Goal: Transaction & Acquisition: Download file/media

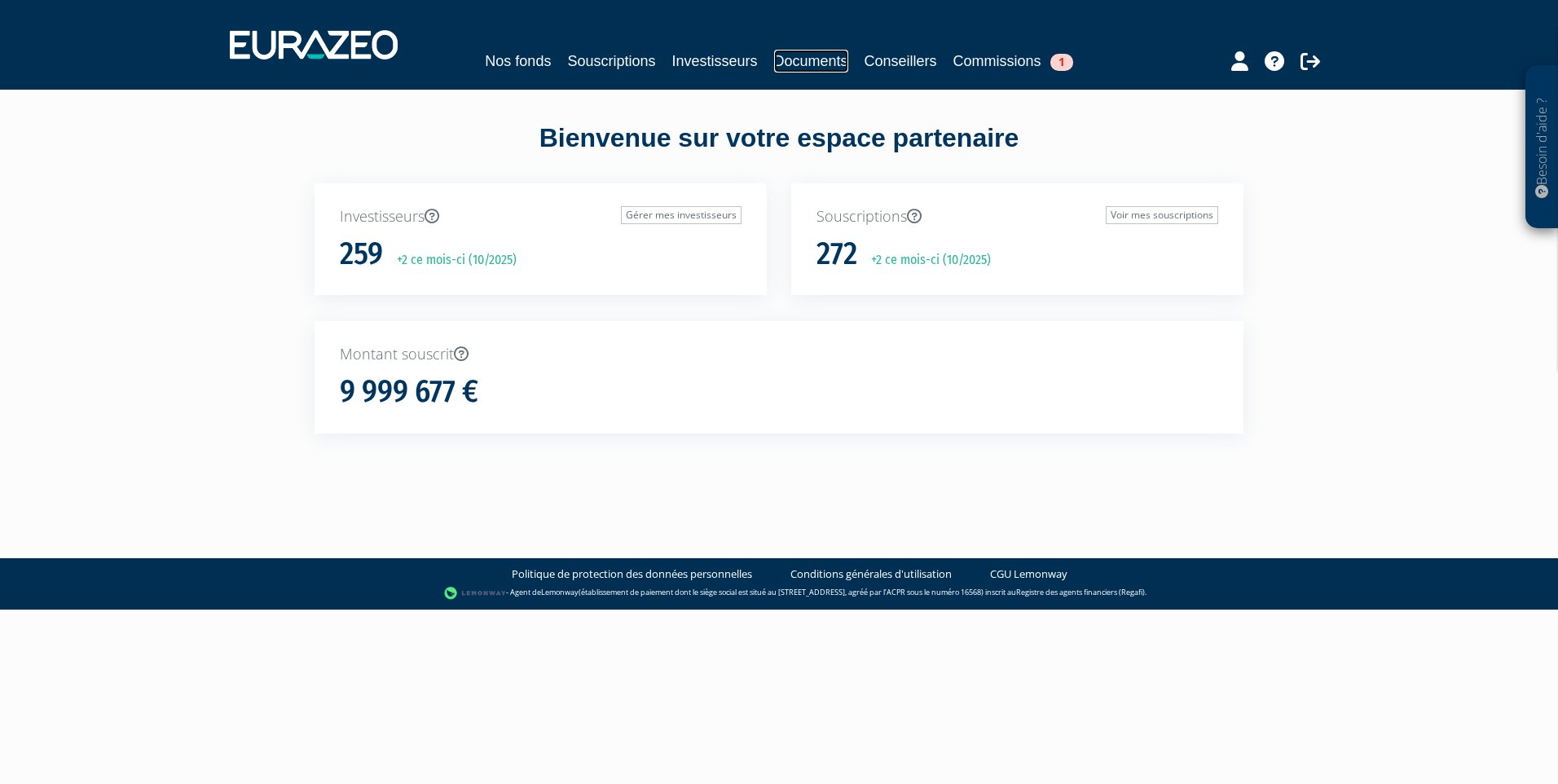
click at [815, 56] on link "Documents" at bounding box center [812, 61] width 74 height 23
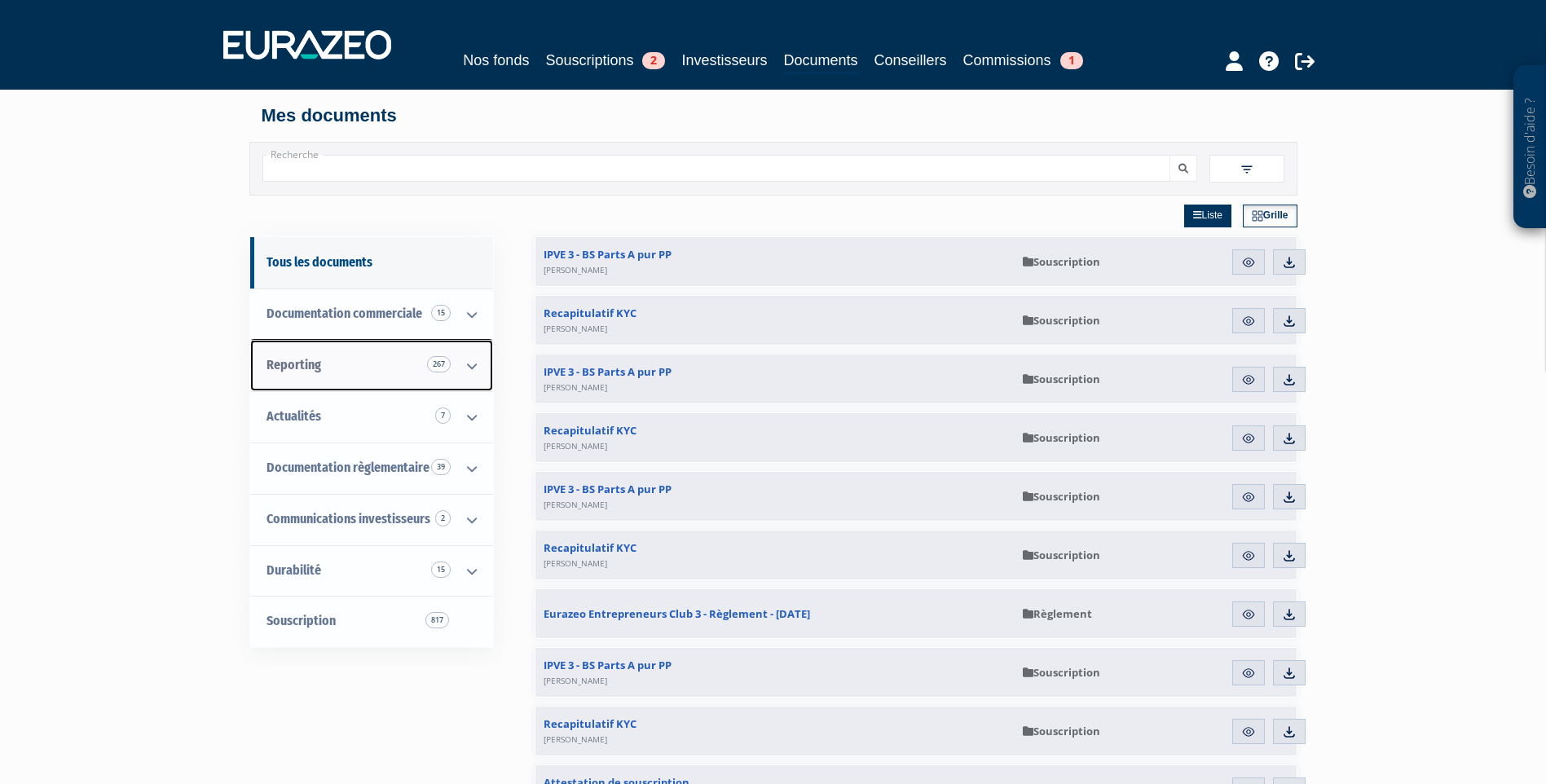
click at [423, 359] on link "Reporting 267" at bounding box center [372, 365] width 243 height 51
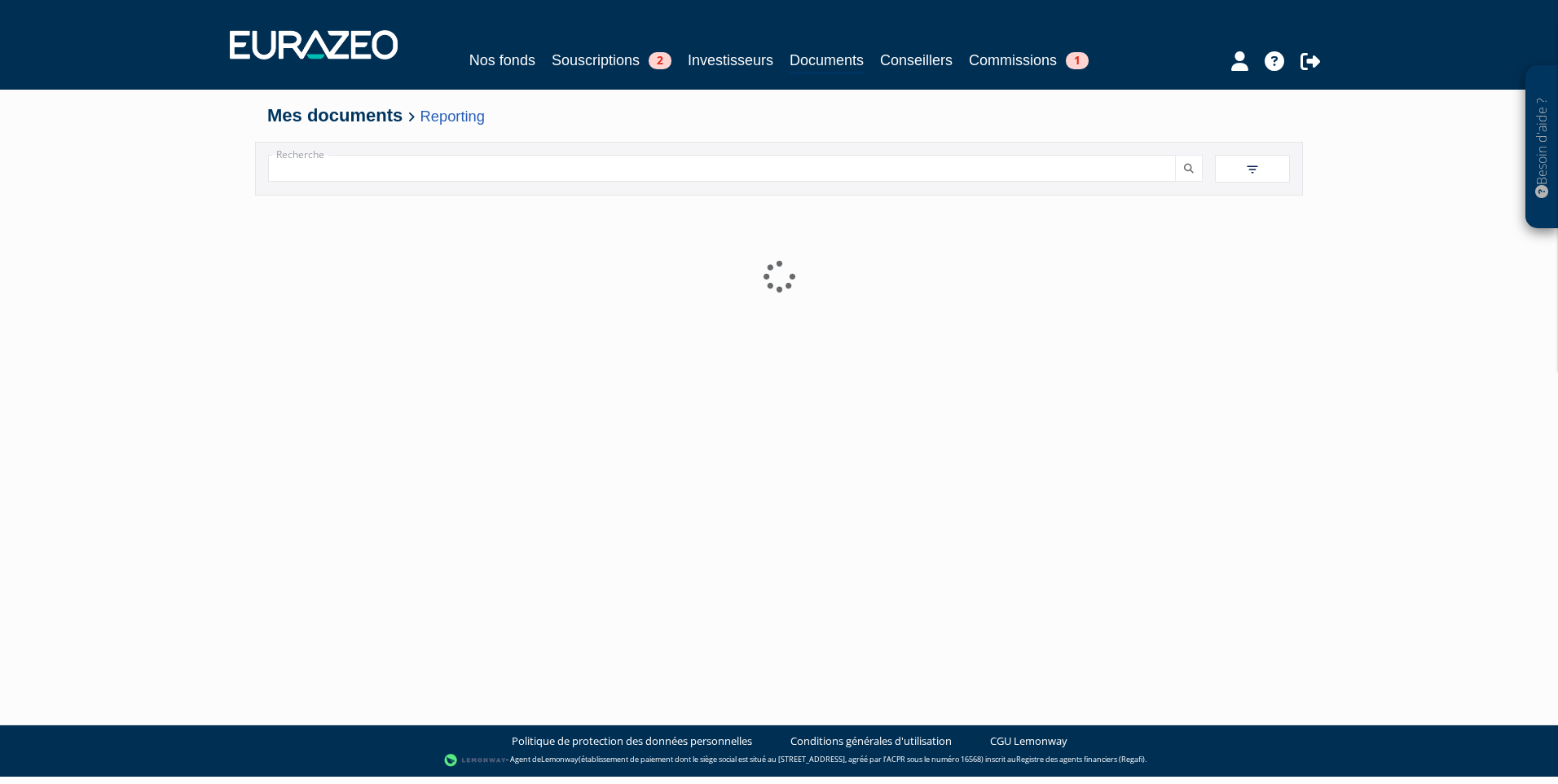
click at [468, 362] on div at bounding box center [779, 399] width 1024 height 407
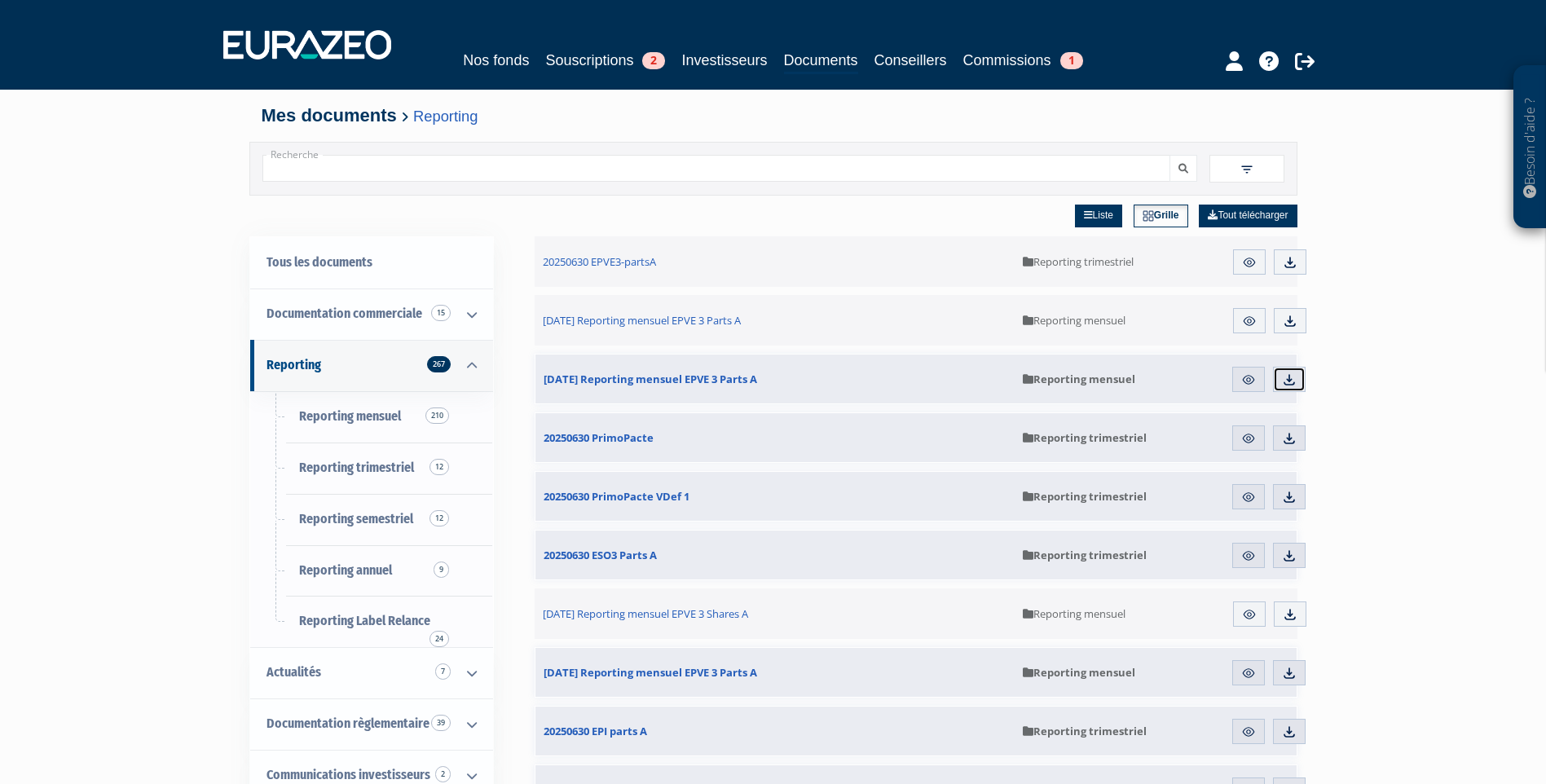
click at [1289, 380] on img at bounding box center [1289, 379] width 15 height 15
click at [398, 575] on link "Reporting annuel 9" at bounding box center [372, 570] width 243 height 51
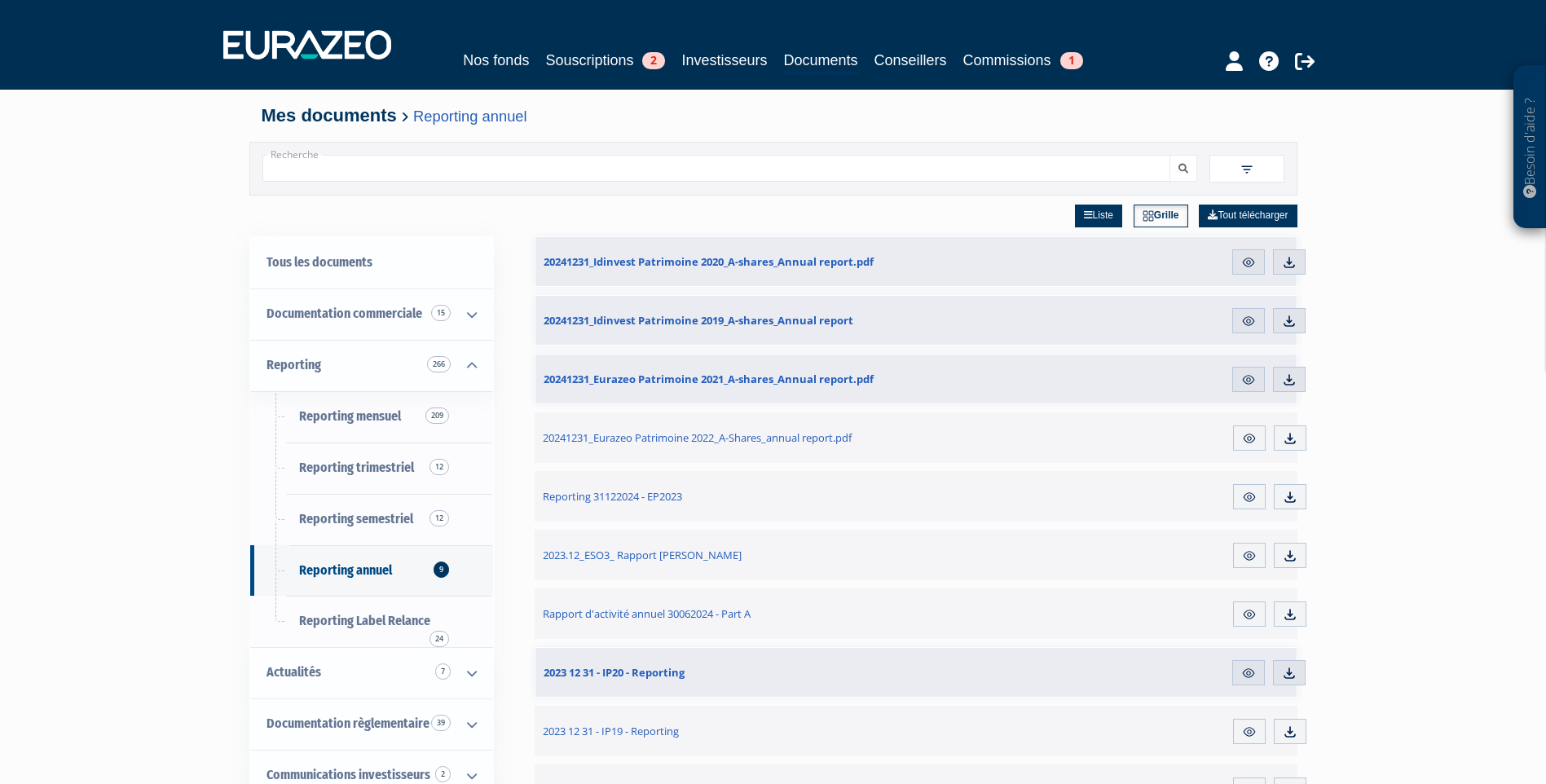
click at [170, 508] on div "Besoin d'aide ? × J'ai besoin d'aide Si vous avez une question à propos du fonc…" at bounding box center [773, 645] width 1546 height 1290
